Goal: Task Accomplishment & Management: Complete application form

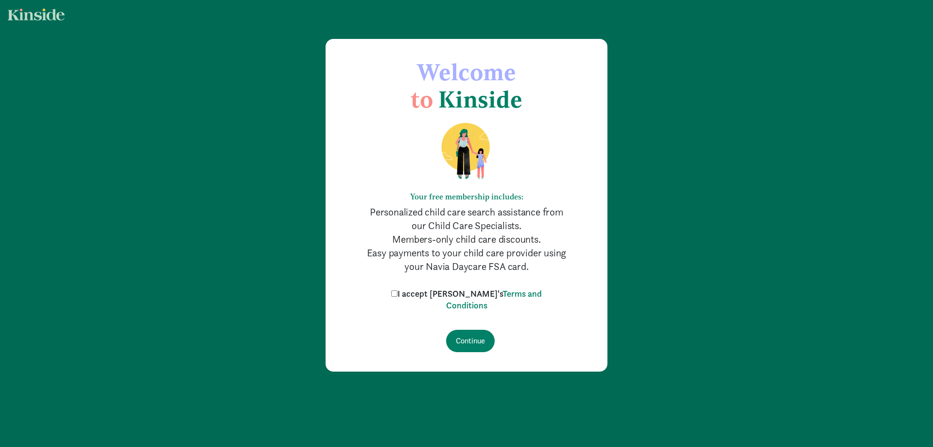
click at [428, 290] on label "I accept Kinside's Terms and Conditions" at bounding box center [466, 299] width 155 height 23
click at [397, 290] on input "I accept Kinside's Terms and Conditions" at bounding box center [394, 293] width 6 height 6
checkbox input "true"
click at [467, 342] on input "Continue" at bounding box center [470, 340] width 49 height 22
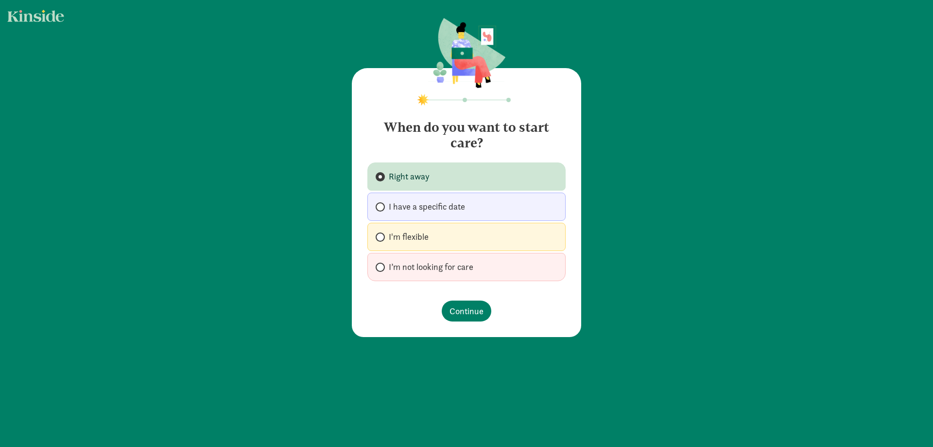
click at [414, 235] on span "I'm flexible" at bounding box center [409, 237] width 40 height 12
click at [382, 235] on input "I'm flexible" at bounding box center [379, 237] width 6 height 6
radio input "true"
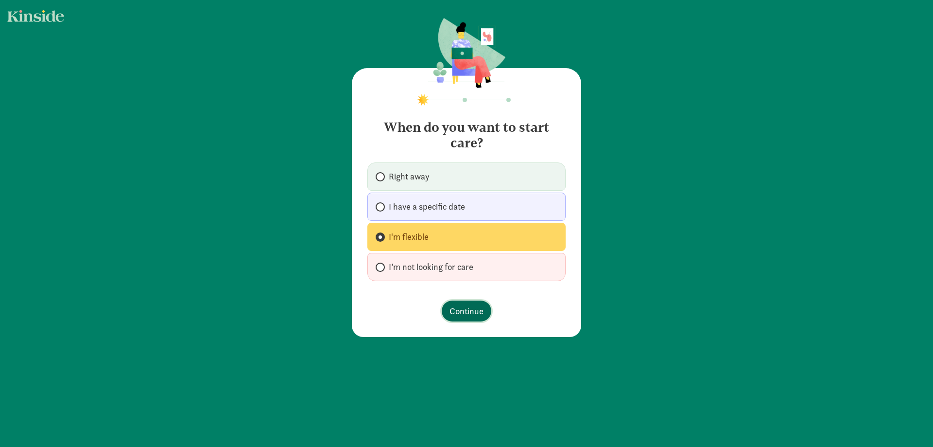
click at [470, 308] on span "Continue" at bounding box center [466, 310] width 34 height 13
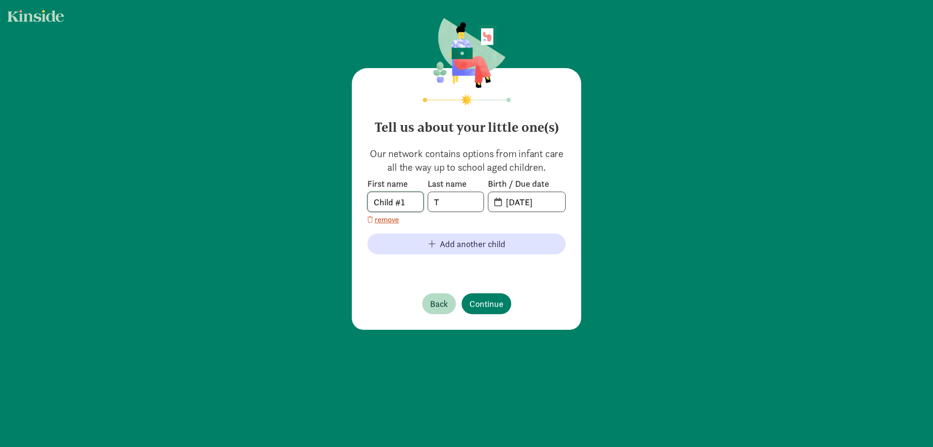
click at [398, 204] on input "Child #1" at bounding box center [395, 201] width 55 height 19
drag, startPoint x: 401, startPoint y: 204, endPoint x: 368, endPoint y: 207, distance: 33.2
click at [368, 207] on input "Child #1" at bounding box center [395, 201] width 55 height 19
type input "[PERSON_NAME]"
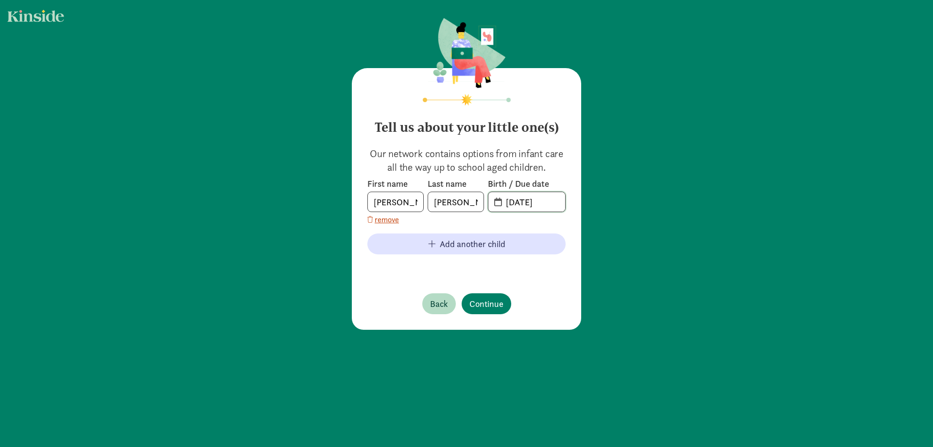
click at [501, 206] on input "[DATE]" at bounding box center [532, 201] width 65 height 19
click at [497, 206] on span "[DATE]" at bounding box center [526, 201] width 77 height 19
click at [497, 199] on span "20-25-0821" at bounding box center [526, 201] width 77 height 19
click at [495, 199] on span "20-25-0821" at bounding box center [526, 201] width 77 height 19
click at [511, 203] on input "20-25-0821" at bounding box center [532, 201] width 65 height 19
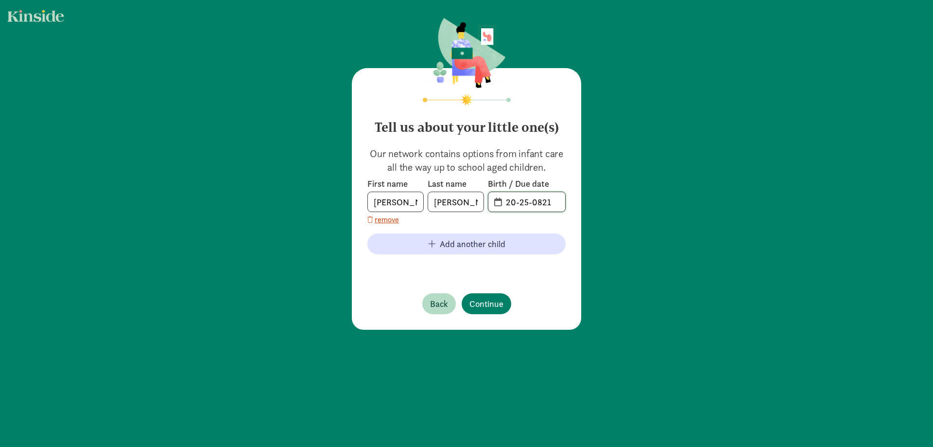
drag, startPoint x: 499, startPoint y: 202, endPoint x: 555, endPoint y: 201, distance: 55.4
click at [555, 201] on input "20-25-0821" at bounding box center [532, 201] width 65 height 19
type input "2"
type input "[DATE]"
click at [476, 306] on span "Continue" at bounding box center [486, 303] width 34 height 13
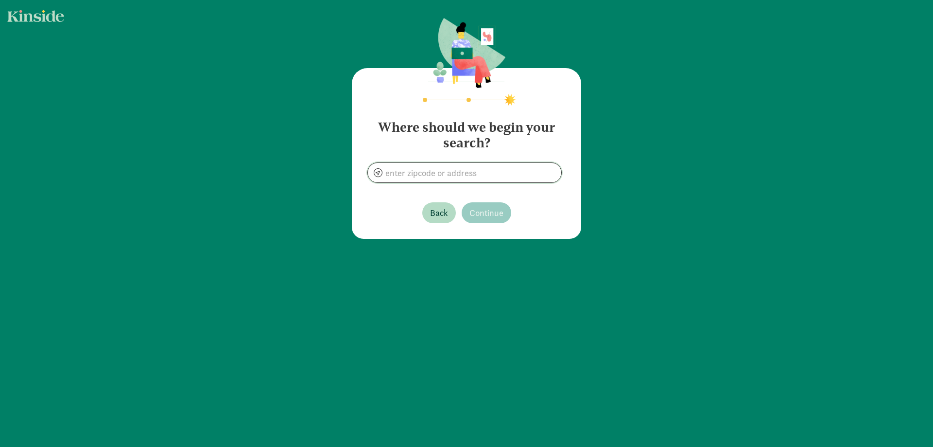
click at [447, 169] on input at bounding box center [464, 172] width 193 height 19
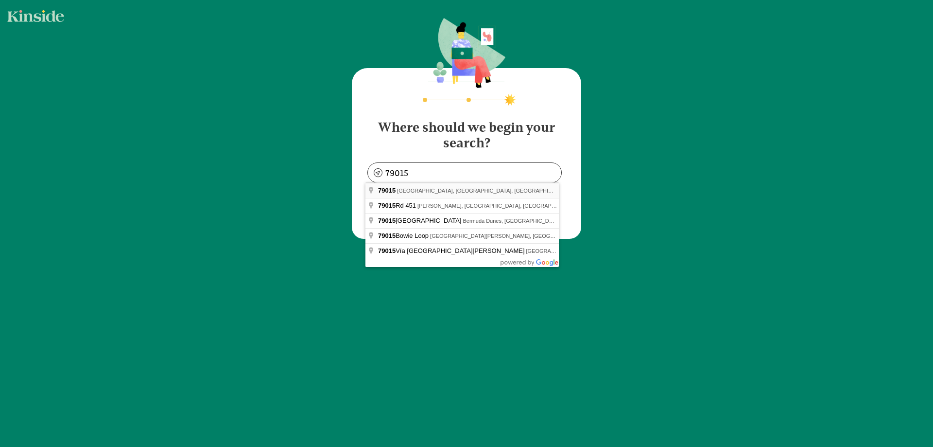
type input "[GEOGRAPHIC_DATA], [GEOGRAPHIC_DATA]"
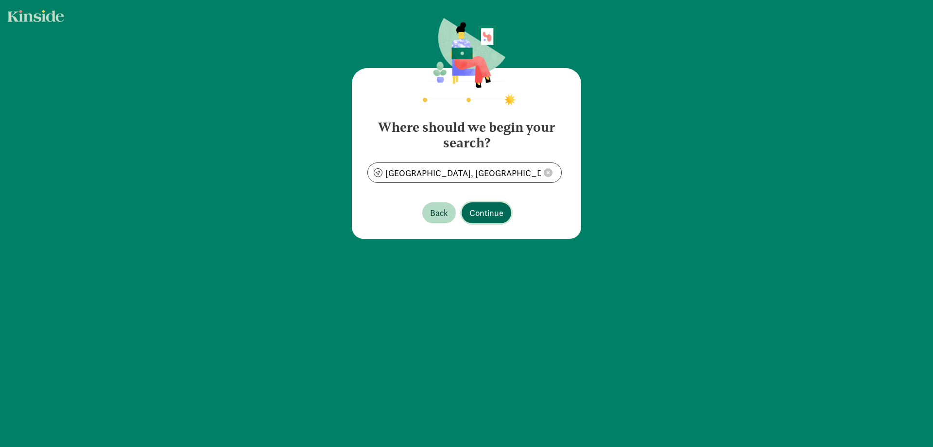
click at [489, 206] on span "Continue" at bounding box center [486, 212] width 34 height 13
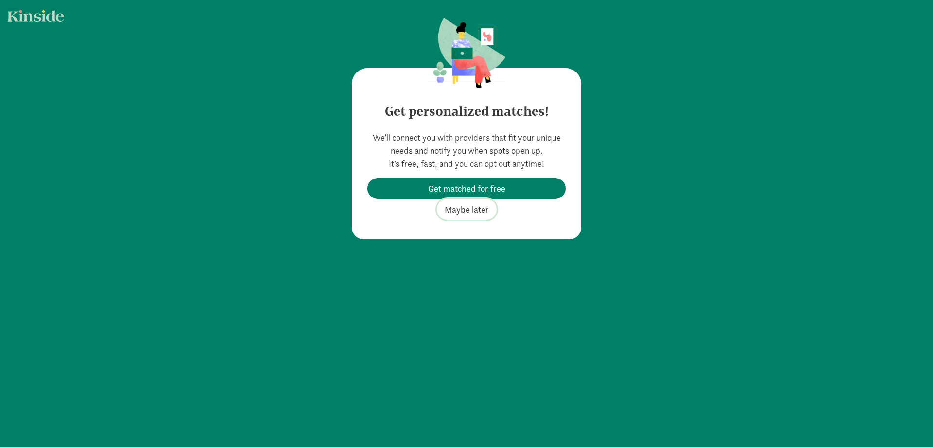
click at [477, 206] on span "Maybe later" at bounding box center [467, 209] width 44 height 13
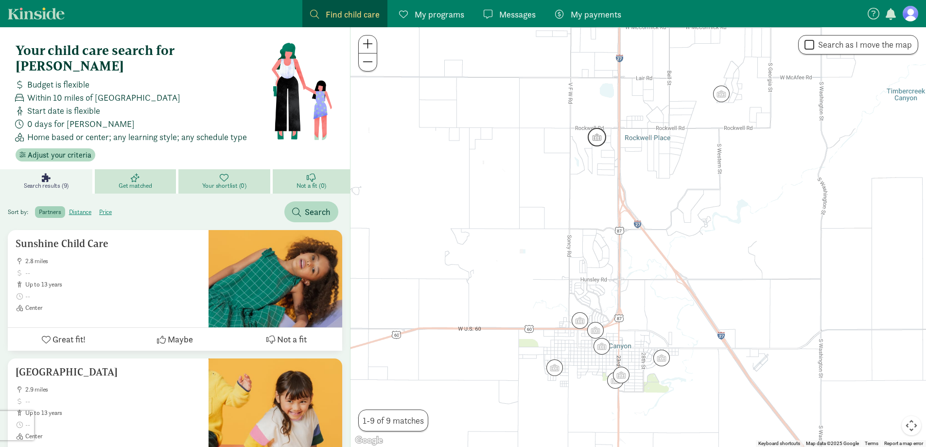
click at [600, 139] on img "Click to see details" at bounding box center [596, 137] width 18 height 18
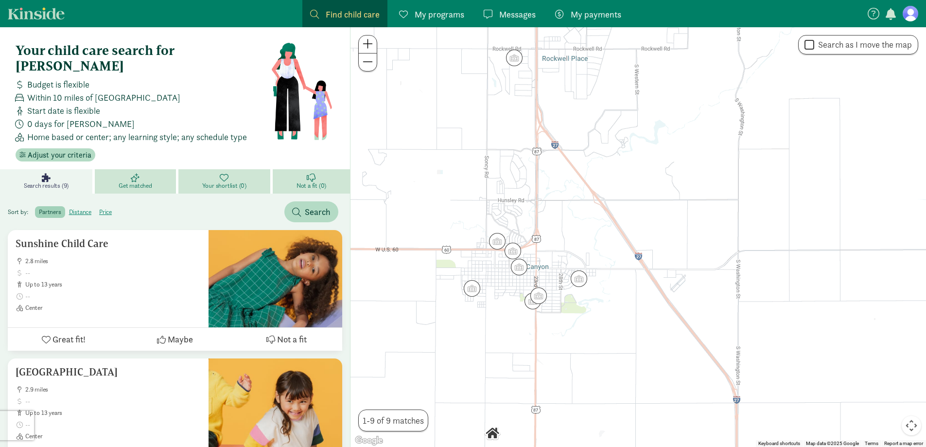
drag, startPoint x: 590, startPoint y: 274, endPoint x: 510, endPoint y: 106, distance: 185.8
click at [510, 106] on div "To navigate, press the arrow keys." at bounding box center [637, 236] width 575 height 419
click at [586, 277] on img "Click to see details" at bounding box center [581, 278] width 18 height 18
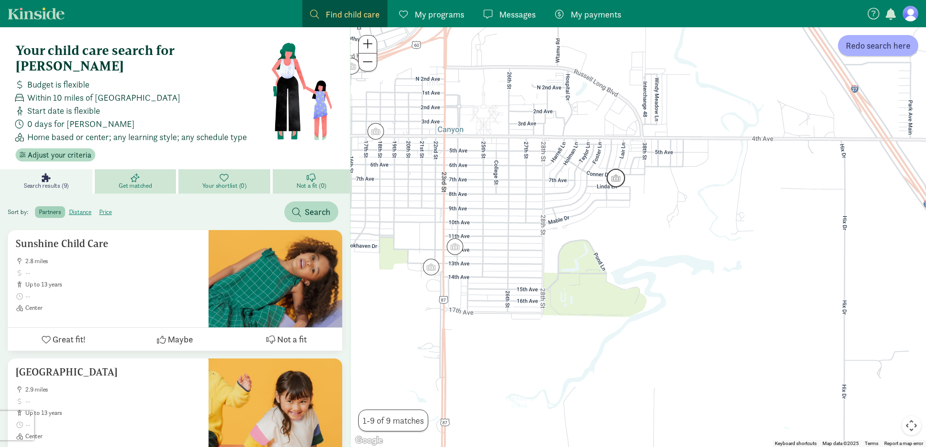
click at [616, 173] on img "Click to see details" at bounding box center [615, 178] width 18 height 18
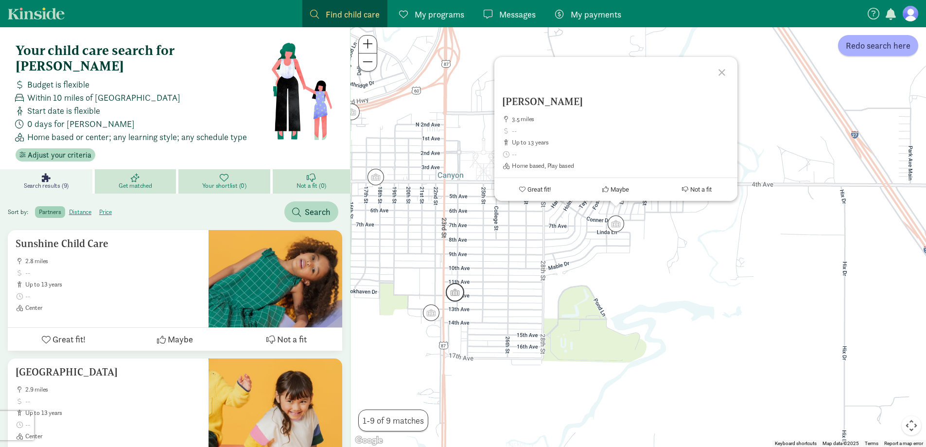
click at [448, 292] on img "Click to see details" at bounding box center [455, 292] width 18 height 18
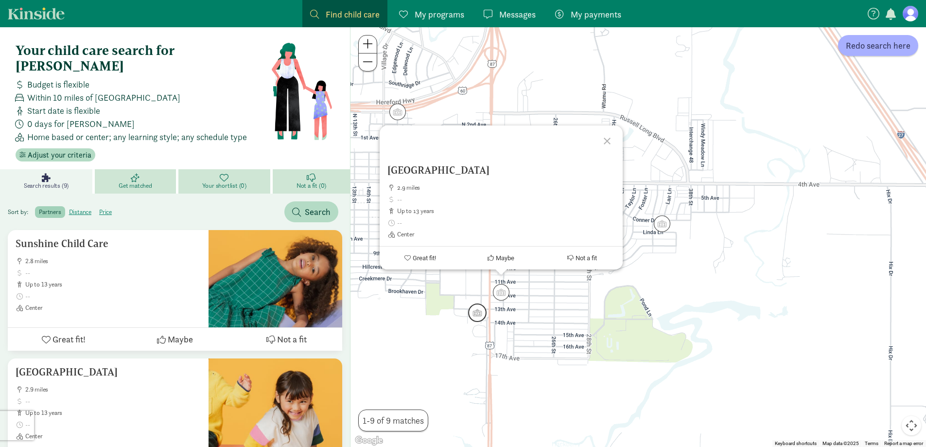
click at [477, 316] on img "Click to see details" at bounding box center [477, 312] width 18 height 18
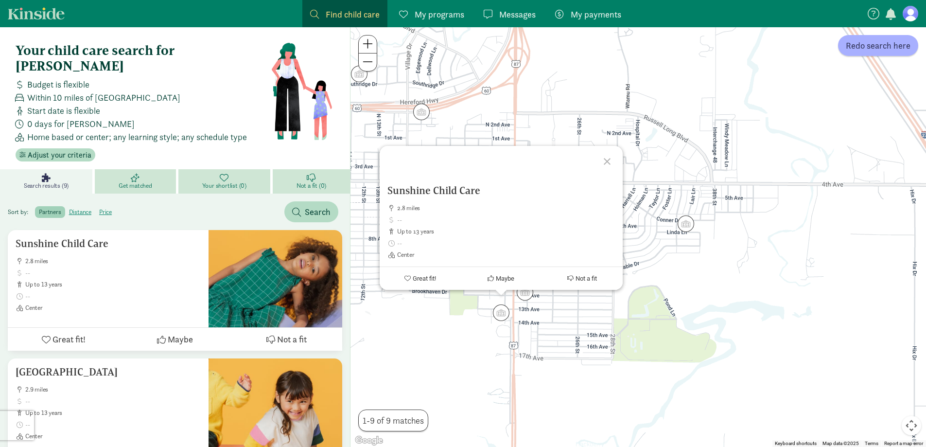
click at [457, 312] on div "To navigate, press the arrow keys. Sunshine Child Care 2.8 miles up to 13 years…" at bounding box center [637, 236] width 575 height 419
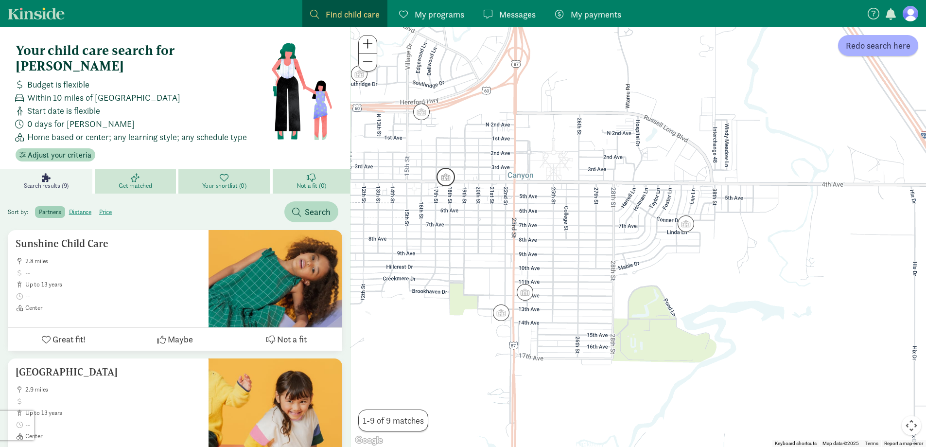
click at [444, 175] on img "Click to see details" at bounding box center [445, 177] width 18 height 18
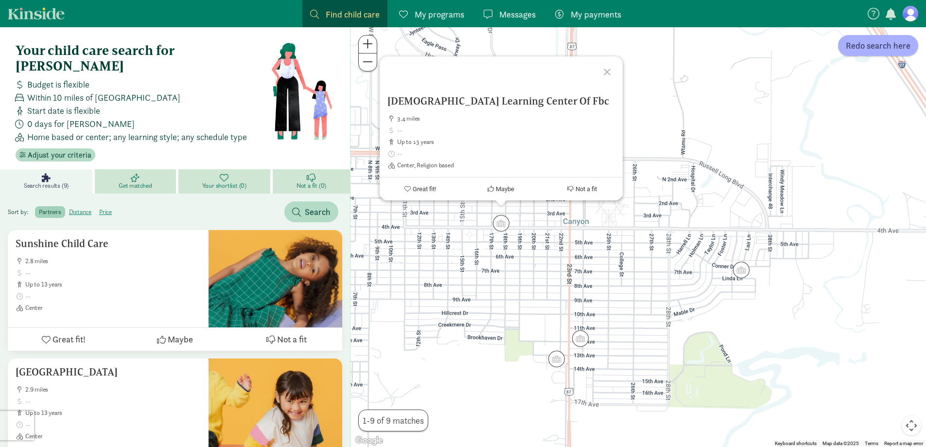
click at [430, 236] on div "[DEMOGRAPHIC_DATA] Learning Center Of Fbc 3.4 miles up to 13 years Center, Reli…" at bounding box center [637, 236] width 575 height 419
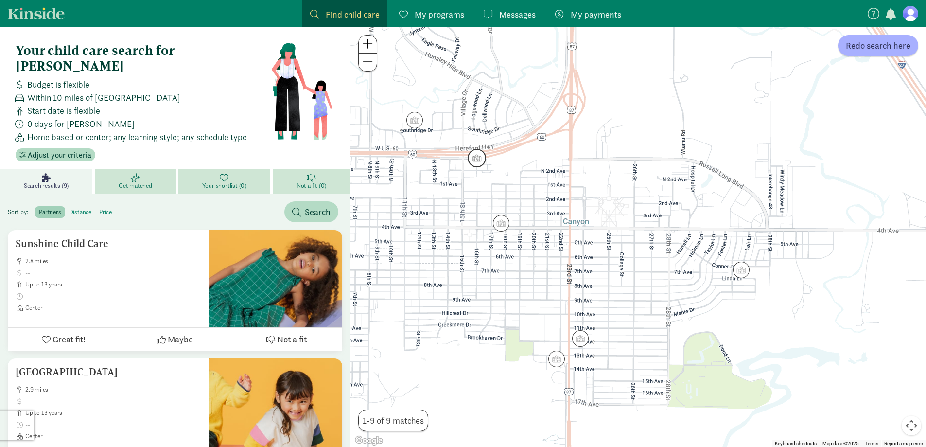
click at [483, 155] on img "Click to see details" at bounding box center [476, 158] width 18 height 18
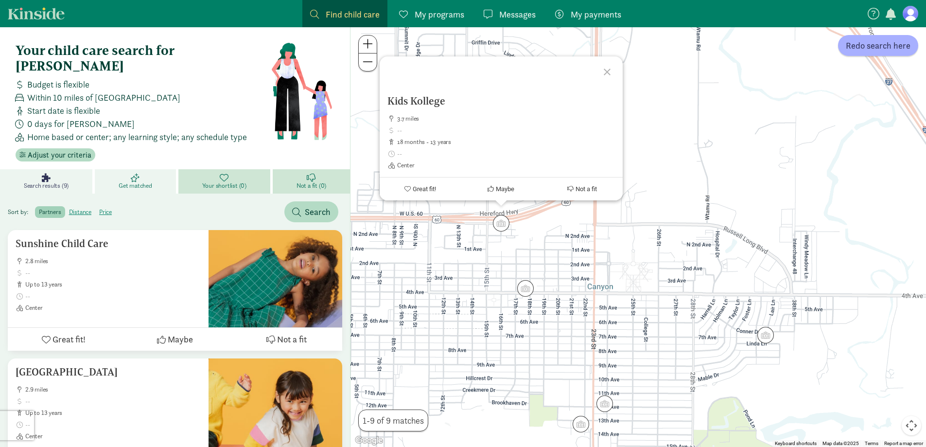
click at [141, 182] on span "Get matched" at bounding box center [136, 186] width 34 height 8
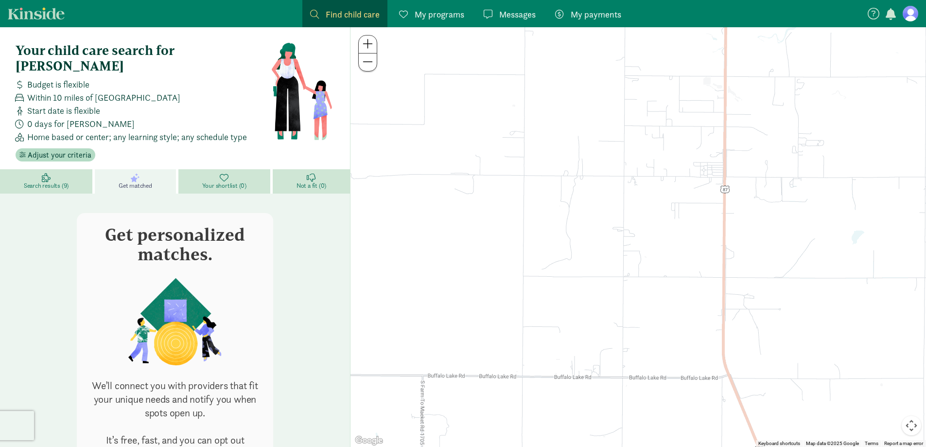
scroll to position [49, 0]
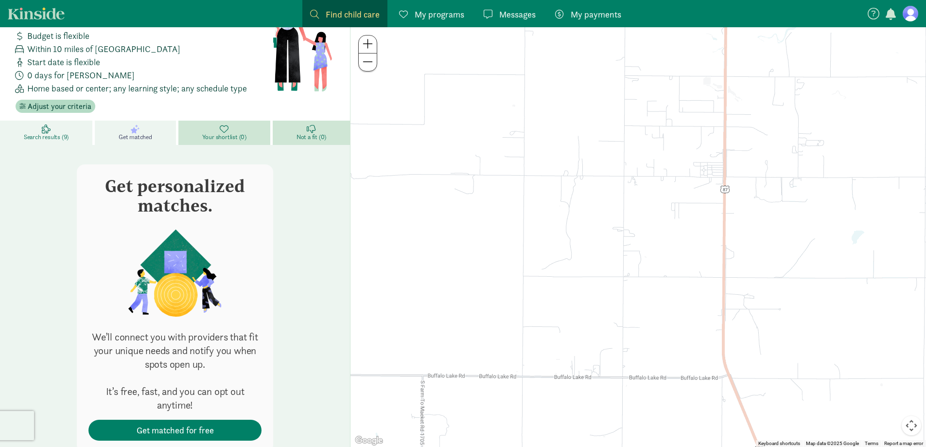
click at [44, 124] on icon at bounding box center [46, 128] width 9 height 9
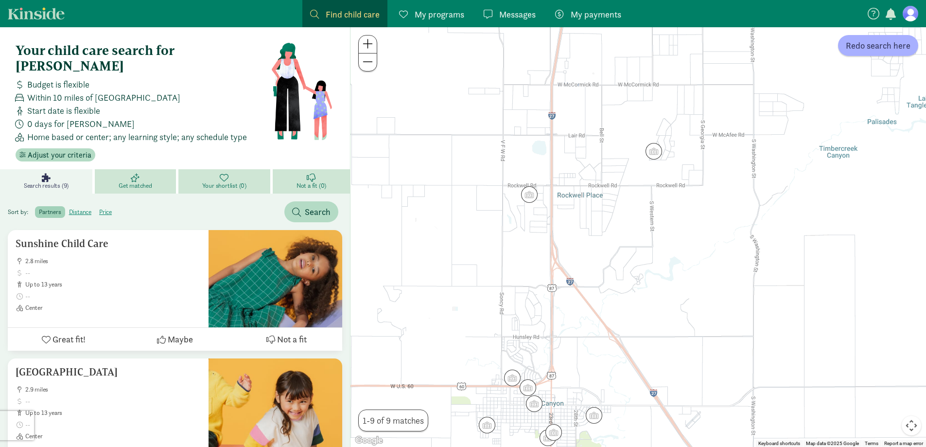
drag, startPoint x: 464, startPoint y: 156, endPoint x: 474, endPoint y: 305, distance: 149.0
click at [474, 305] on div at bounding box center [637, 236] width 575 height 419
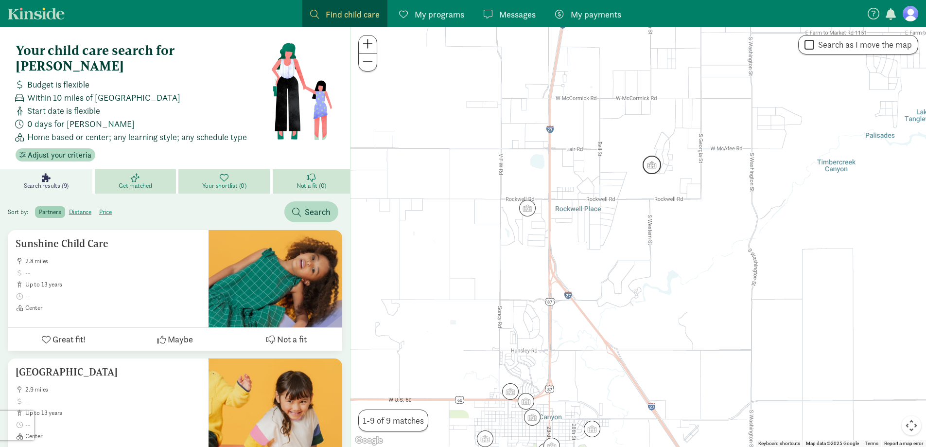
click at [650, 159] on img "Click to see details" at bounding box center [651, 164] width 18 height 18
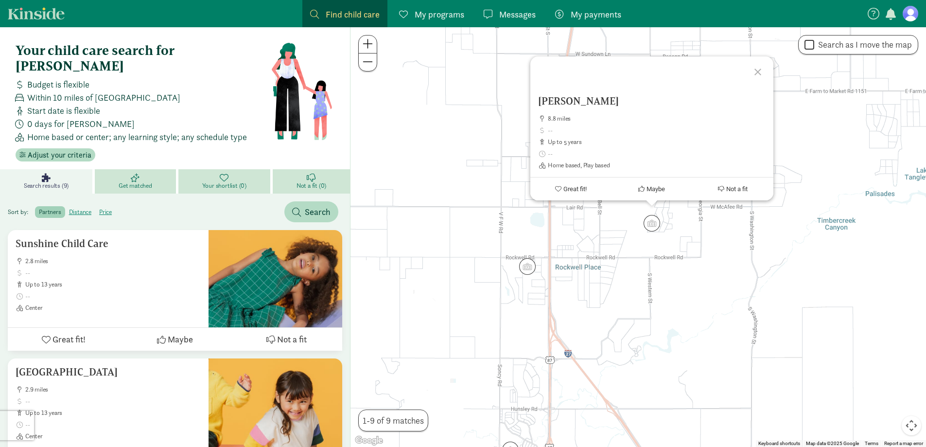
click at [605, 222] on div "[PERSON_NAME] 8.8 miles up to 5 years Home based, Play based Great fit! Maybe N…" at bounding box center [637, 236] width 575 height 419
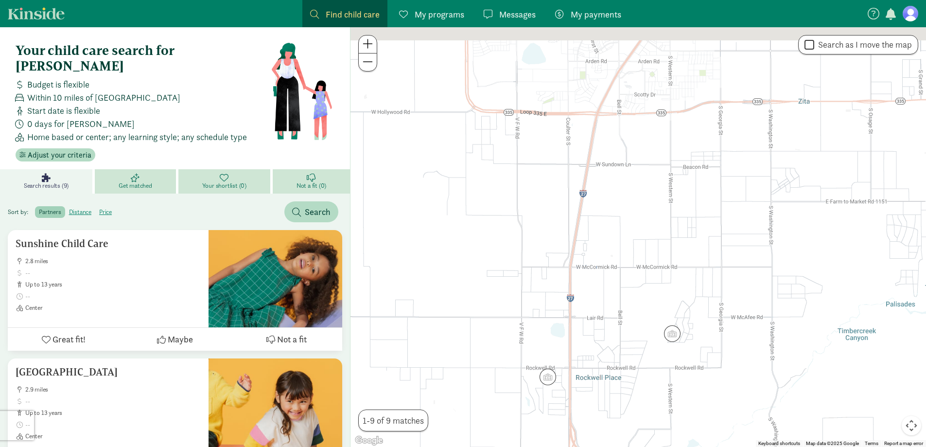
drag, startPoint x: 539, startPoint y: 151, endPoint x: 555, endPoint y: 289, distance: 139.0
click at [555, 289] on div at bounding box center [637, 236] width 575 height 419
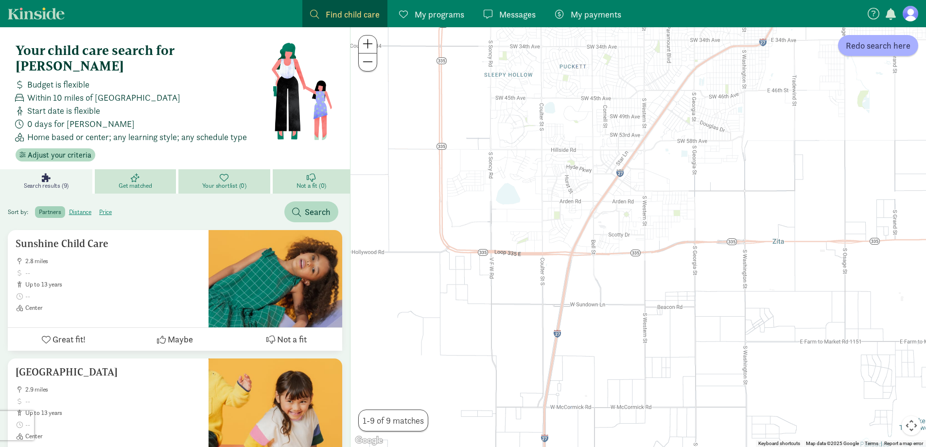
drag, startPoint x: 551, startPoint y: 207, endPoint x: 526, endPoint y: 316, distance: 111.0
click at [528, 318] on div at bounding box center [637, 236] width 575 height 419
click at [874, 48] on span "Redo search here" at bounding box center [877, 45] width 65 height 13
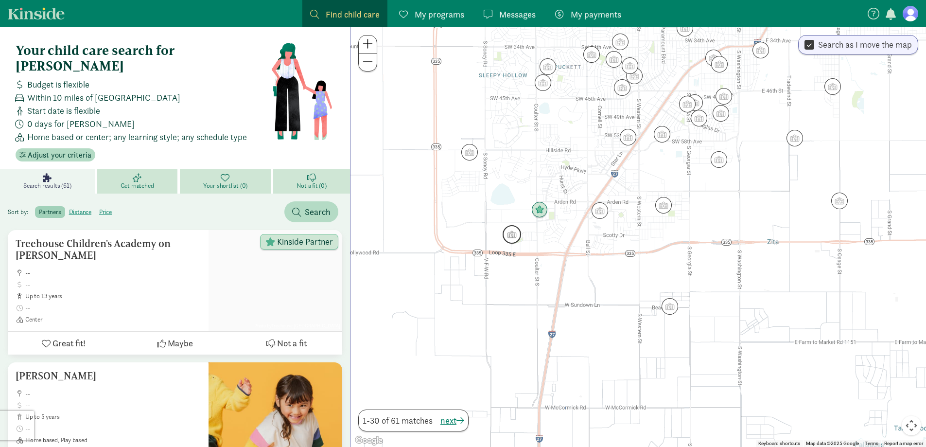
click at [507, 238] on img "Click to see details" at bounding box center [511, 234] width 18 height 18
click at [512, 236] on img "Click to see details" at bounding box center [511, 234] width 18 height 18
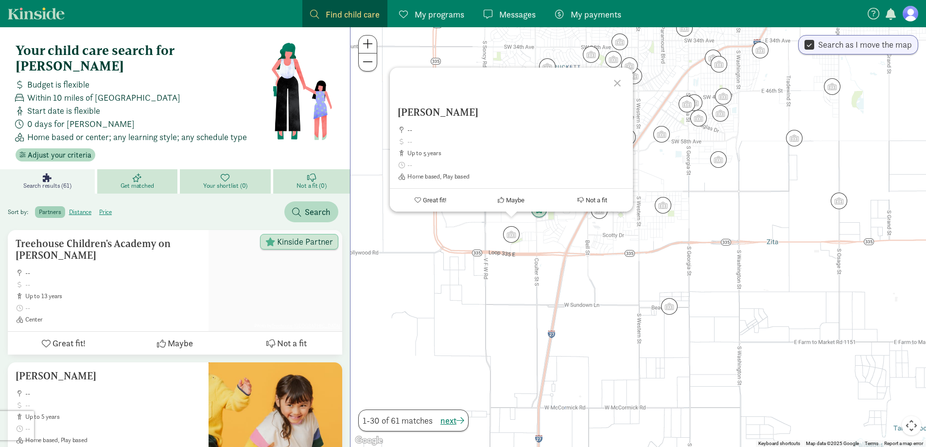
click at [452, 217] on div "[PERSON_NAME] -- up to 5 years Home based, Play based Great fit! Maybe Not a fit" at bounding box center [637, 236] width 575 height 419
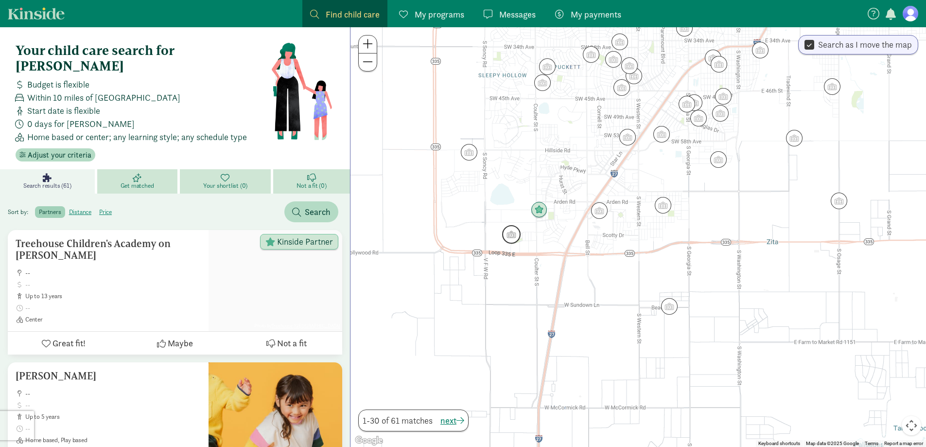
click at [512, 234] on img "Click to see details" at bounding box center [511, 234] width 18 height 18
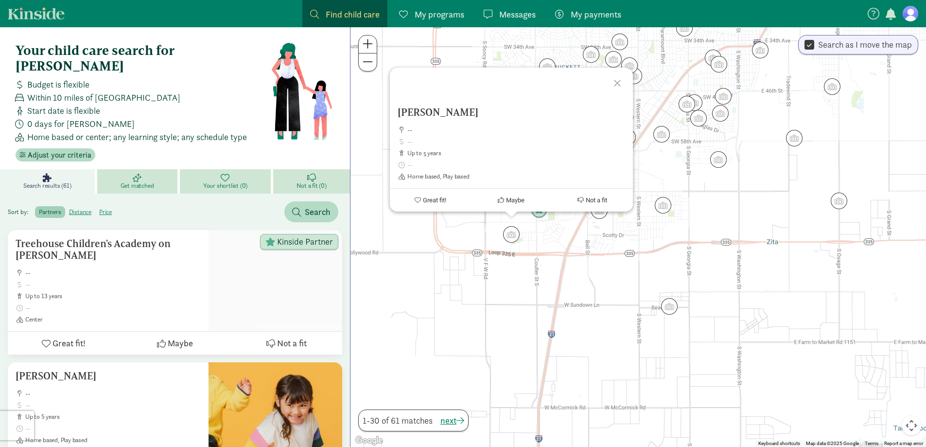
click at [553, 238] on div "[PERSON_NAME] -- up to 5 years Home based, Play based Great fit! Maybe Not a fit" at bounding box center [637, 236] width 575 height 419
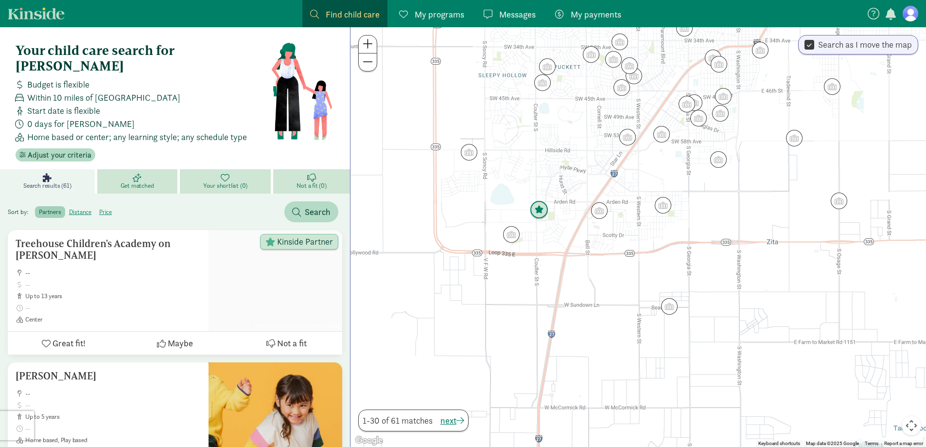
click at [538, 209] on img "Click to see details" at bounding box center [539, 210] width 18 height 18
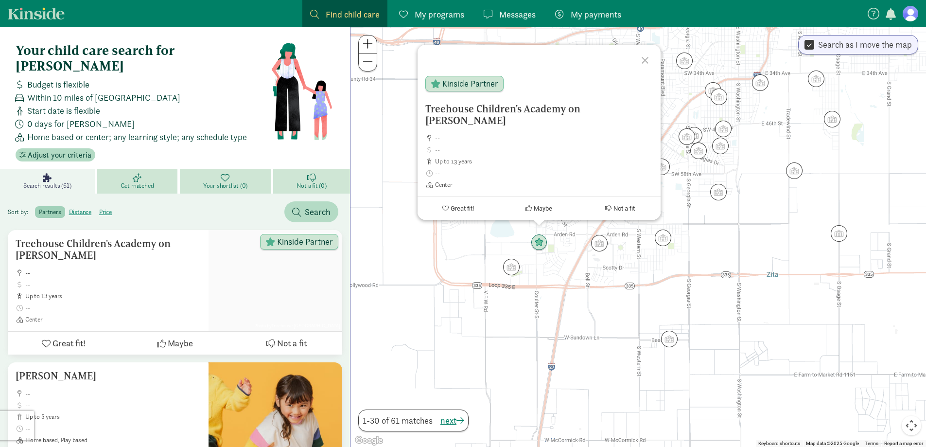
click at [563, 257] on div "To navigate, press the arrow keys. [GEOGRAPHIC_DATA] on [PERSON_NAME] -- up to …" at bounding box center [637, 236] width 575 height 419
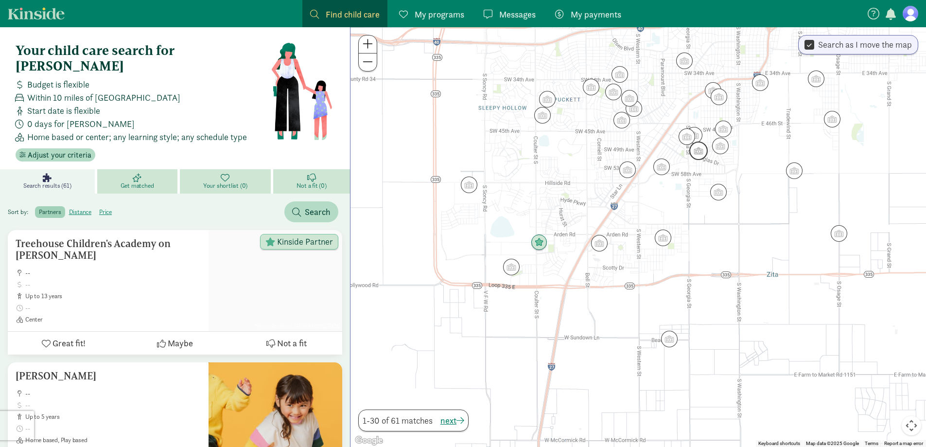
click at [701, 156] on img "Click to see details" at bounding box center [698, 150] width 18 height 18
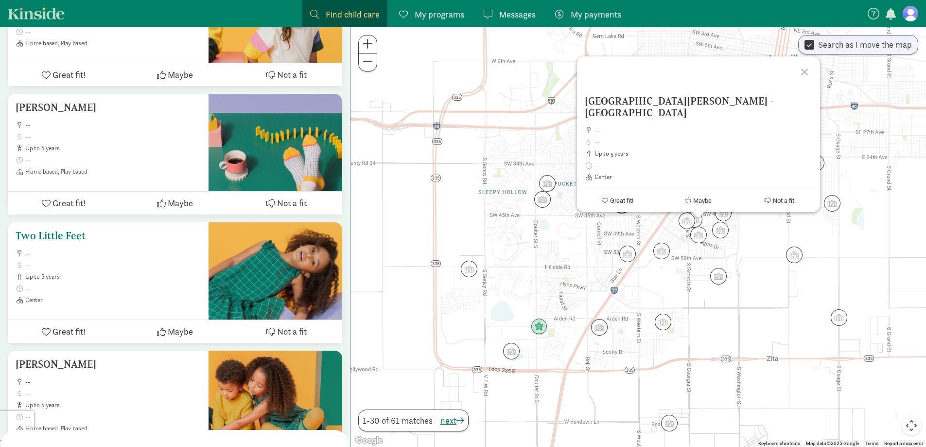
scroll to position [437, 0]
